Goal: Task Accomplishment & Management: Use online tool/utility

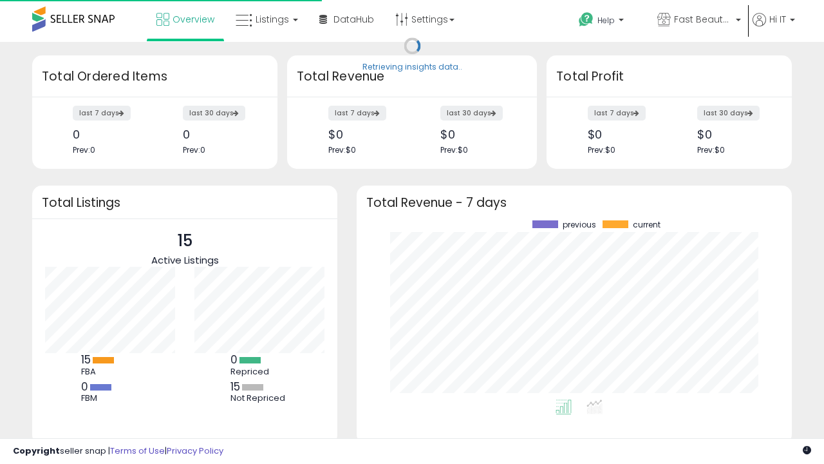
scroll to position [179, 410]
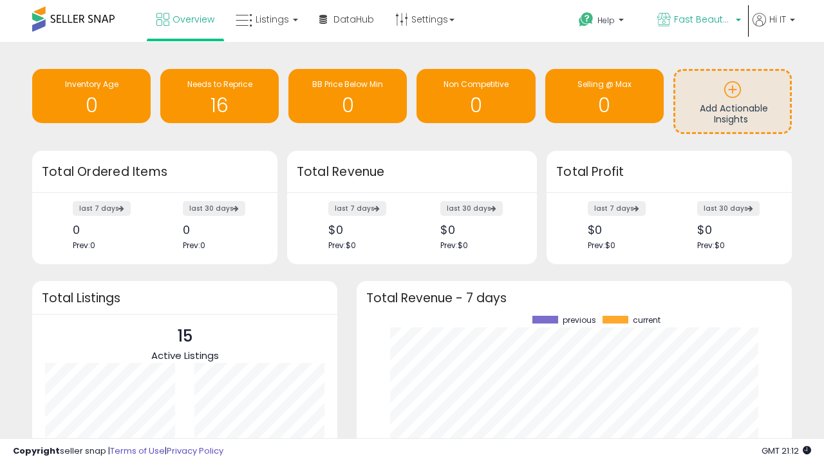
click at [698, 21] on span "Fast Beauty ([GEOGRAPHIC_DATA])" at bounding box center [703, 19] width 58 height 13
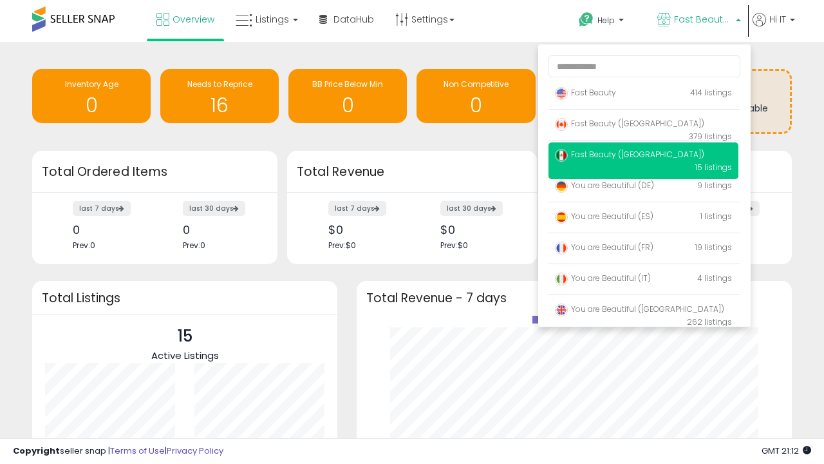
click at [643, 156] on span "Fast Beauty ([GEOGRAPHIC_DATA])" at bounding box center [629, 154] width 149 height 11
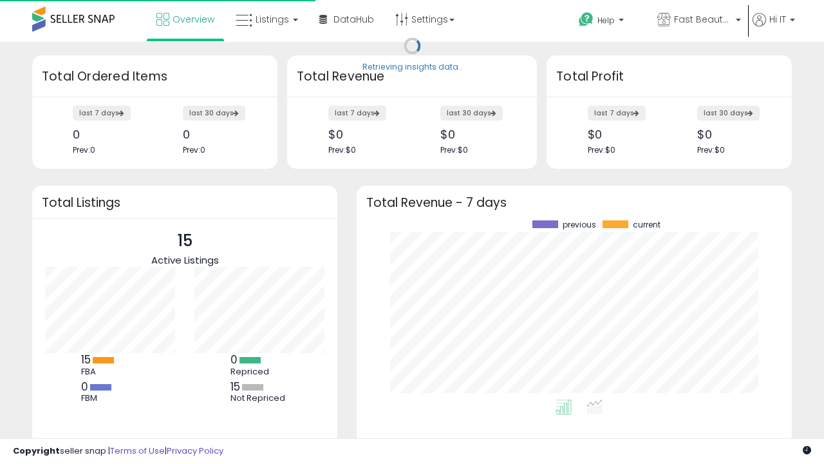
scroll to position [179, 410]
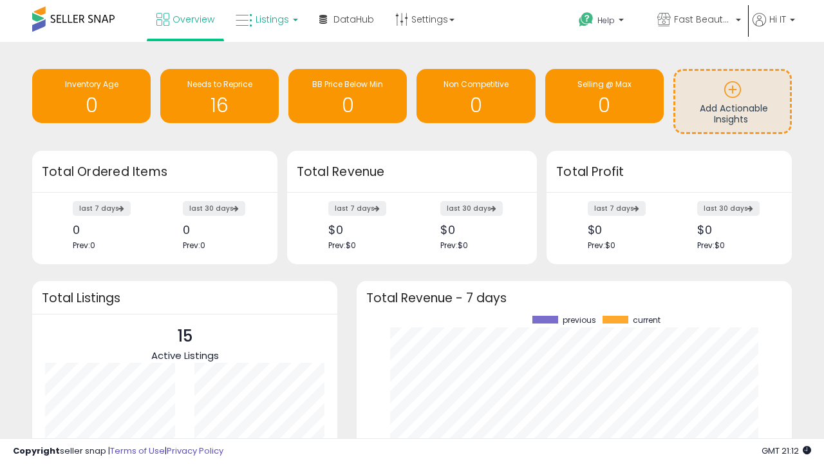
click at [265, 19] on span "Listings" at bounding box center [272, 19] width 33 height 13
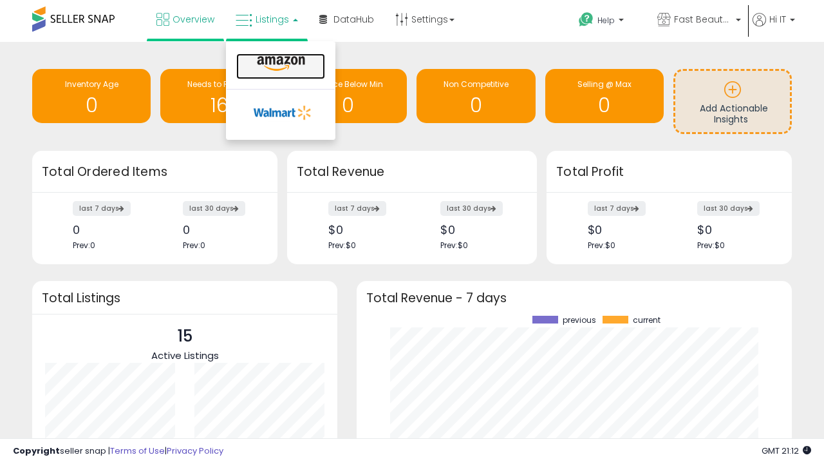
click at [280, 64] on icon at bounding box center [281, 63] width 56 height 17
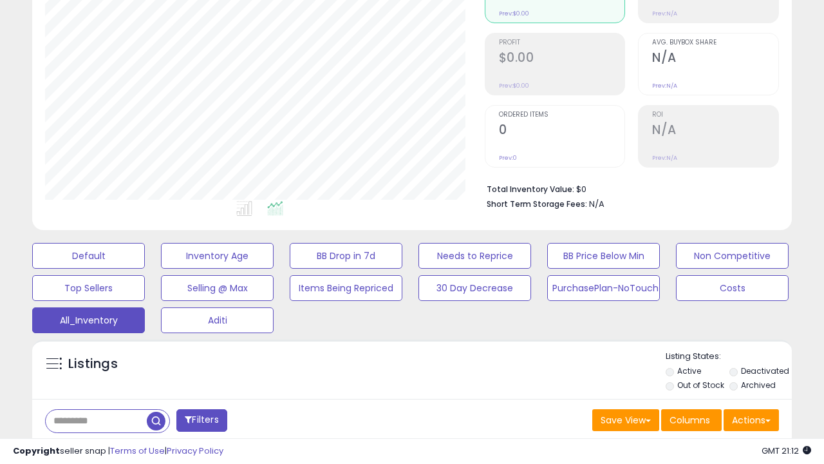
scroll to position [384, 0]
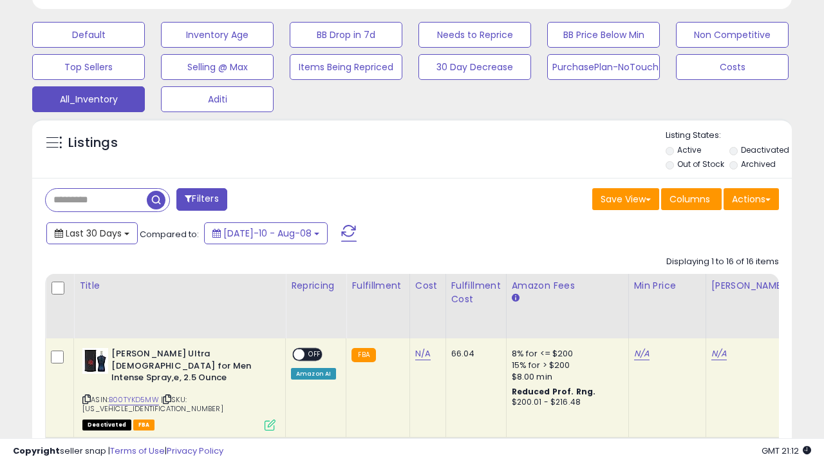
click at [91, 232] on span "Last 30 Days" at bounding box center [94, 233] width 56 height 13
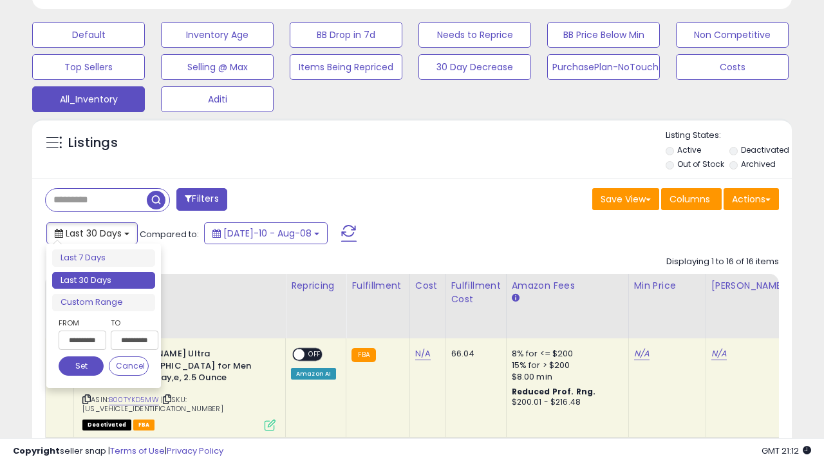
scroll to position [264, 439]
click at [104, 280] on li "Last 30 Days" at bounding box center [103, 280] width 103 height 17
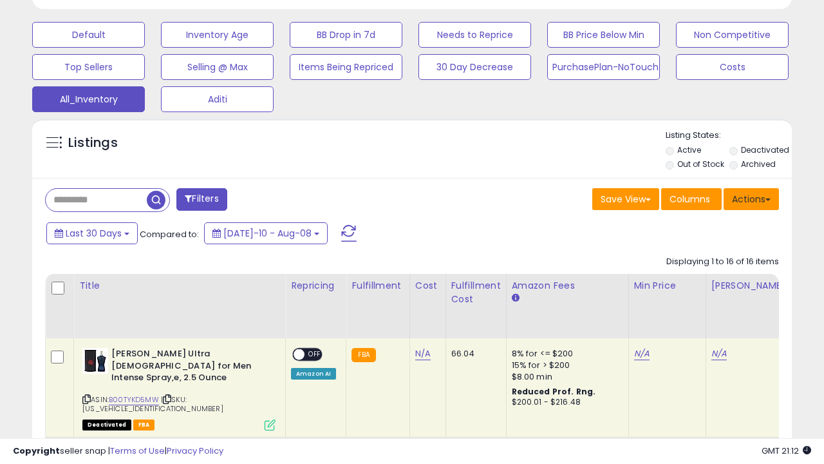
click at [752, 198] on button "Actions" at bounding box center [751, 199] width 55 height 22
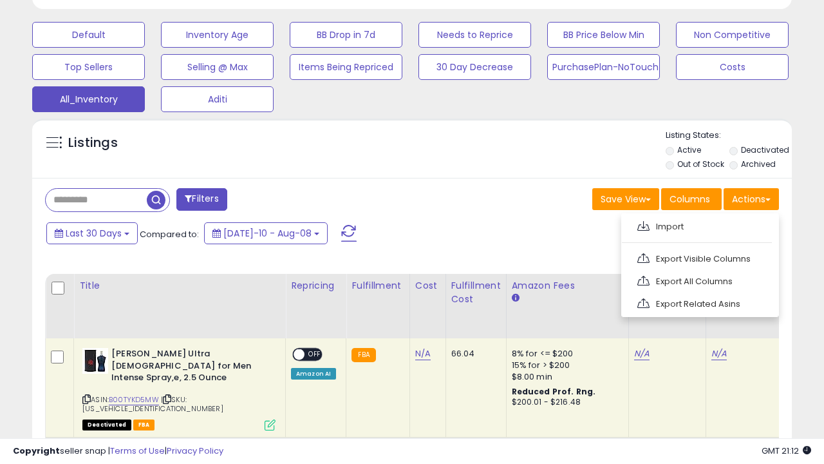
click at [699, 280] on link "Export All Columns" at bounding box center [699, 281] width 141 height 20
